Goal: Information Seeking & Learning: Learn about a topic

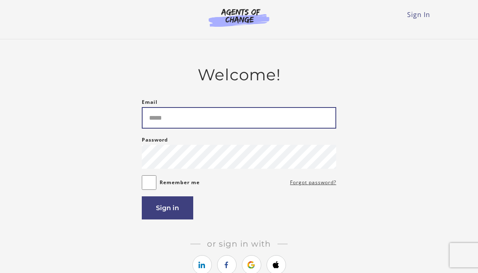
click at [255, 121] on input "Email" at bounding box center [239, 117] width 194 height 21
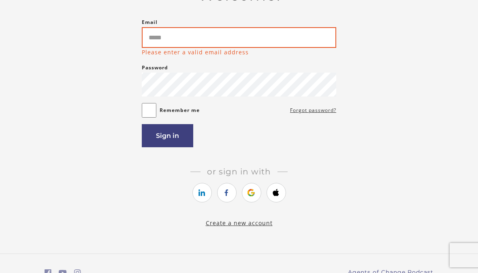
scroll to position [79, 0]
click at [200, 34] on input "Email" at bounding box center [239, 37] width 194 height 21
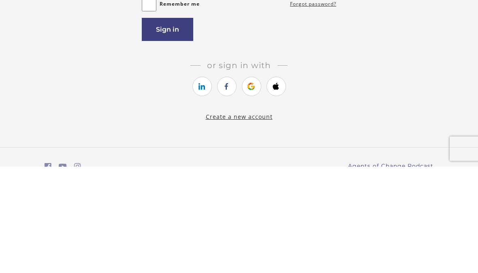
type input "**********"
click at [166, 124] on button "Sign in" at bounding box center [167, 135] width 51 height 23
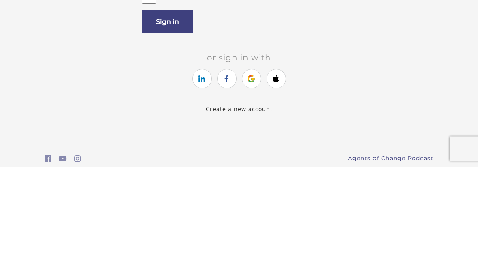
scroll to position [114, 0]
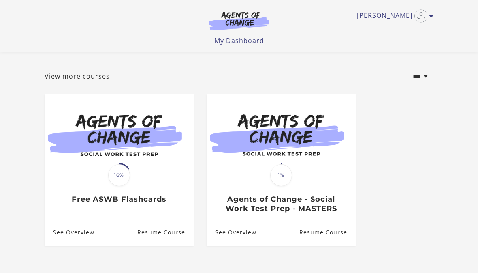
scroll to position [34, 0]
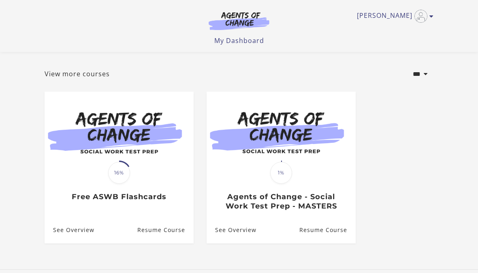
click at [146, 198] on h3 "Free ASWB Flashcards" at bounding box center [119, 196] width 132 height 9
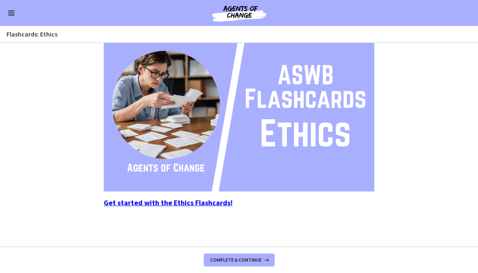
scroll to position [108, 0]
click at [296, 138] on div "These flashcards for ethics focus on the core principles and standards outlined…" at bounding box center [238, 44] width 283 height 187
click at [182, 202] on strong "Get started with the Ethics Flashcards!" at bounding box center [168, 202] width 129 height 9
click at [253, 261] on span "Complete & continue" at bounding box center [235, 259] width 51 height 6
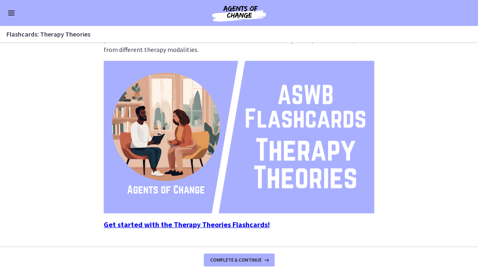
scroll to position [83, 0]
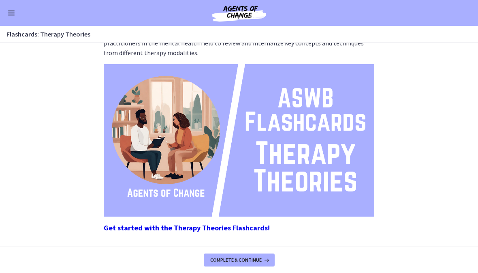
click at [249, 230] on strong "Get started with the Therapy Theories Flashcards!" at bounding box center [187, 227] width 166 height 9
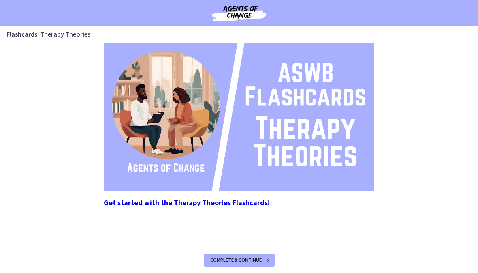
scroll to position [108, 0]
click at [260, 261] on span "Complete & continue" at bounding box center [235, 259] width 51 height 6
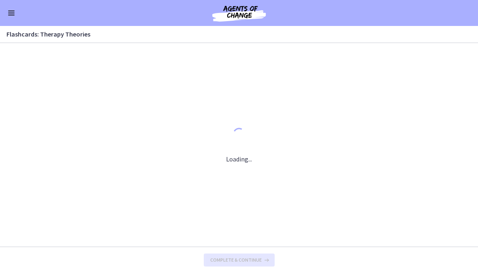
scroll to position [0, 0]
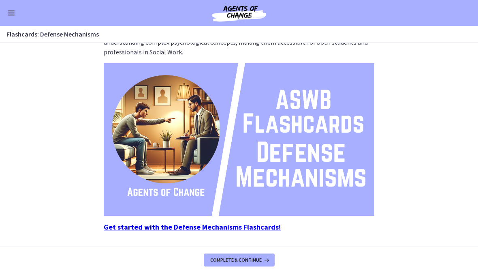
scroll to position [102, 0]
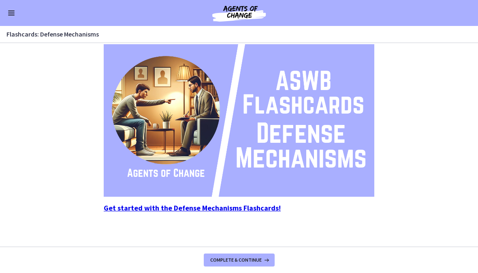
click at [256, 256] on span "Complete & continue" at bounding box center [235, 259] width 51 height 6
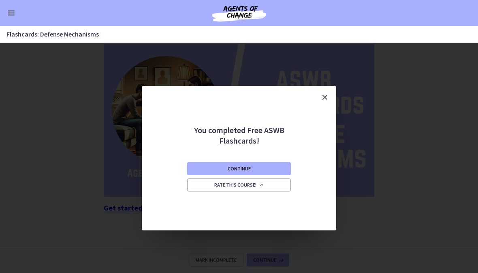
click at [330, 94] on button "Close" at bounding box center [324, 97] width 23 height 23
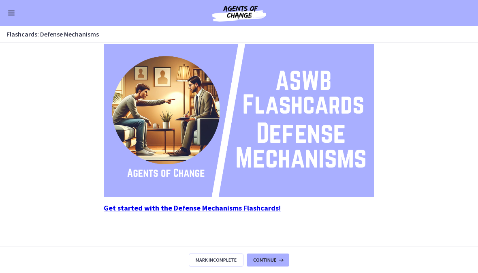
click at [215, 258] on span "Mark Incomplete" at bounding box center [216, 259] width 41 height 6
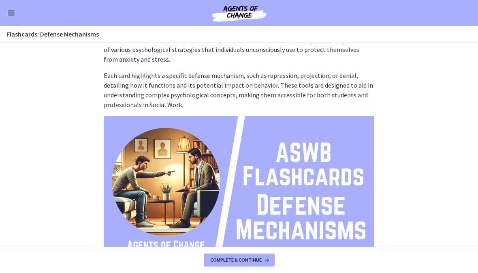
scroll to position [29, 0]
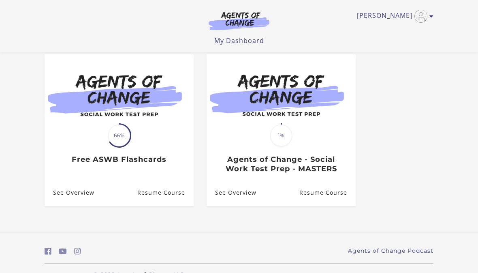
click at [164, 188] on link "Resume Course" at bounding box center [165, 192] width 56 height 26
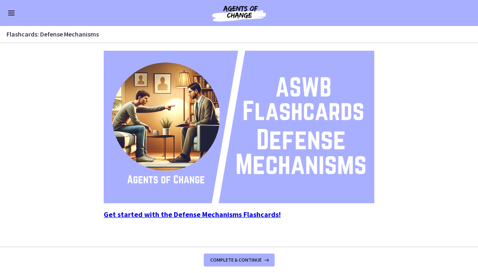
scroll to position [94, 0]
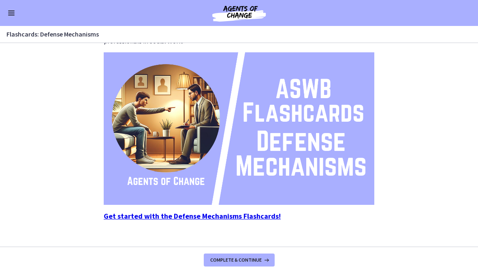
click at [228, 218] on strong "Get started with the Defense Mechanisms Flashcards!" at bounding box center [192, 215] width 177 height 9
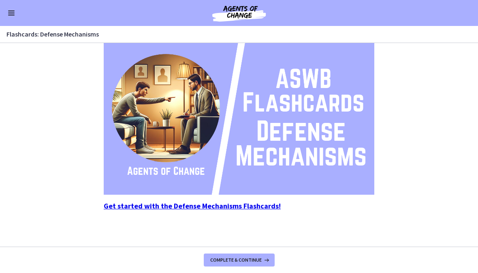
scroll to position [104, 0]
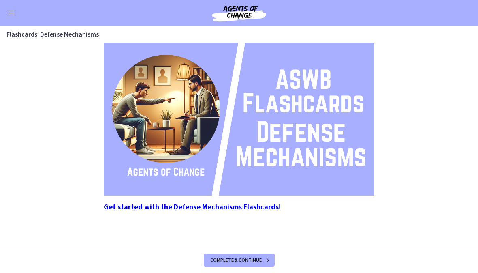
click at [14, 14] on button "Enable menu" at bounding box center [11, 13] width 10 height 10
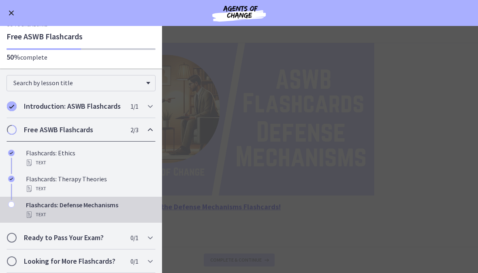
scroll to position [13, 0]
click at [114, 130] on h2 "Free ASWB Flashcards" at bounding box center [73, 130] width 99 height 10
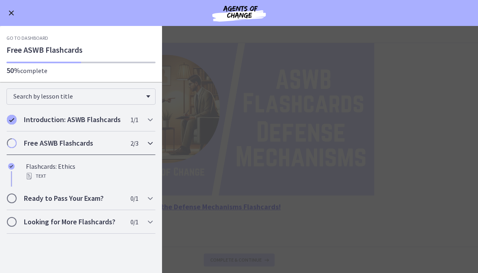
scroll to position [0, 0]
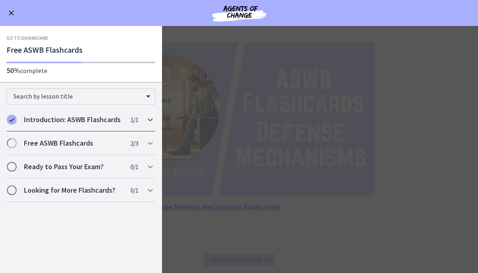
click at [110, 123] on h2 "Introduction: ASWB Flashcards" at bounding box center [73, 120] width 99 height 10
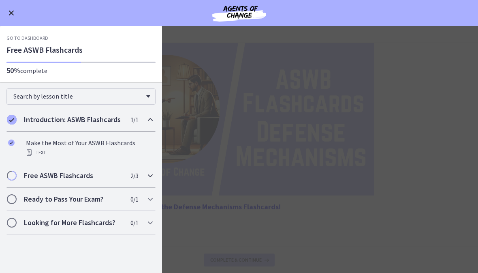
click at [88, 175] on h2 "Free ASWB Flashcards" at bounding box center [73, 175] width 99 height 10
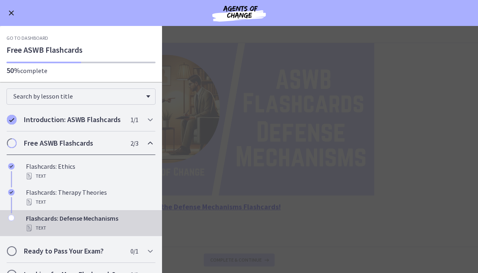
click at [73, 162] on div "Flashcards: Ethics Text" at bounding box center [89, 170] width 126 height 19
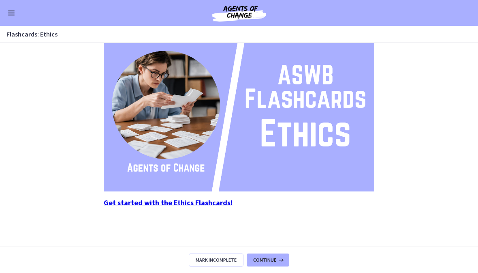
scroll to position [108, 0]
click at [201, 202] on strong "Get started with the Ethics Flashcards!" at bounding box center [168, 202] width 129 height 9
